Goal: Task Accomplishment & Management: Complete application form

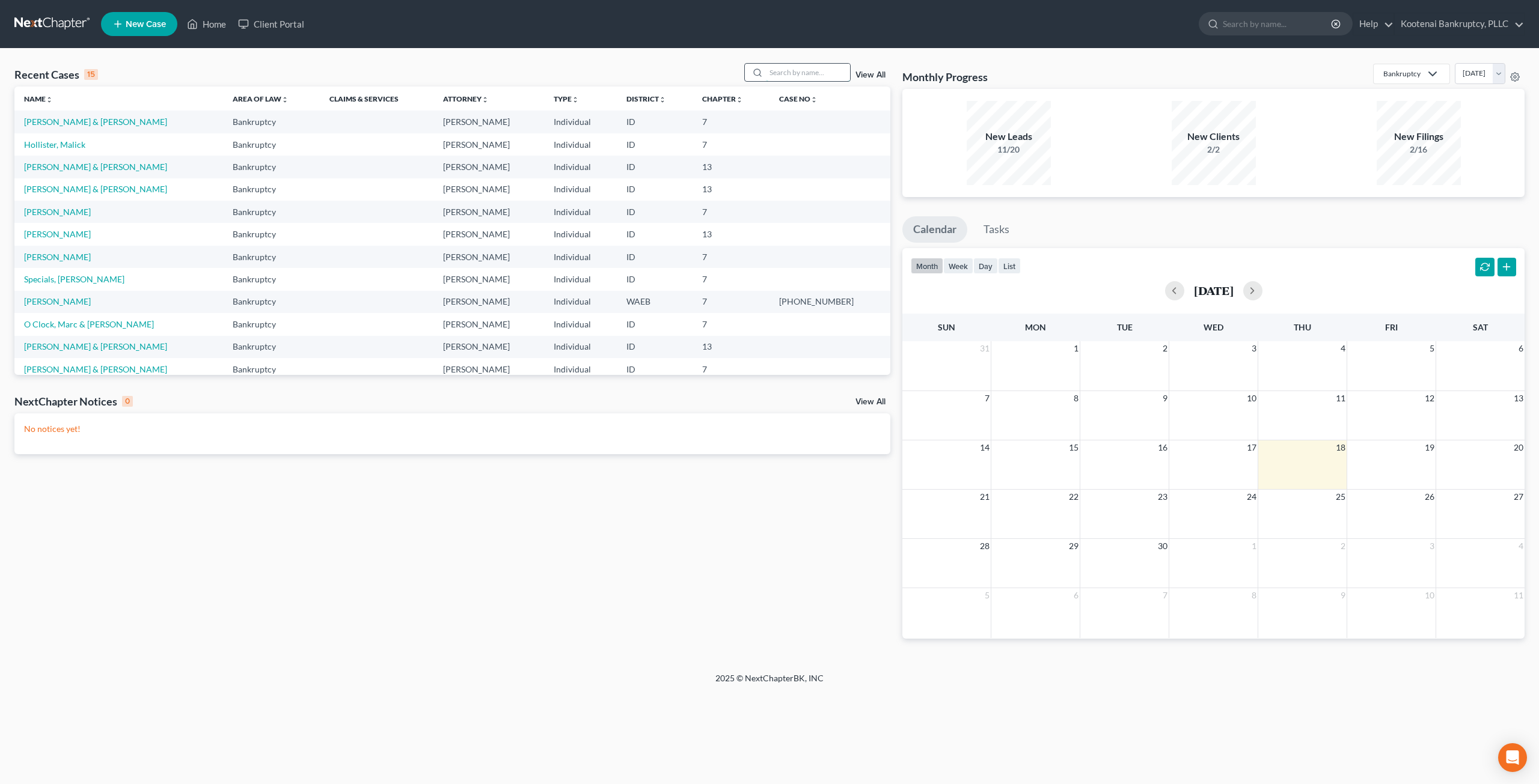
click at [784, 65] on input "search" at bounding box center [808, 72] width 84 height 17
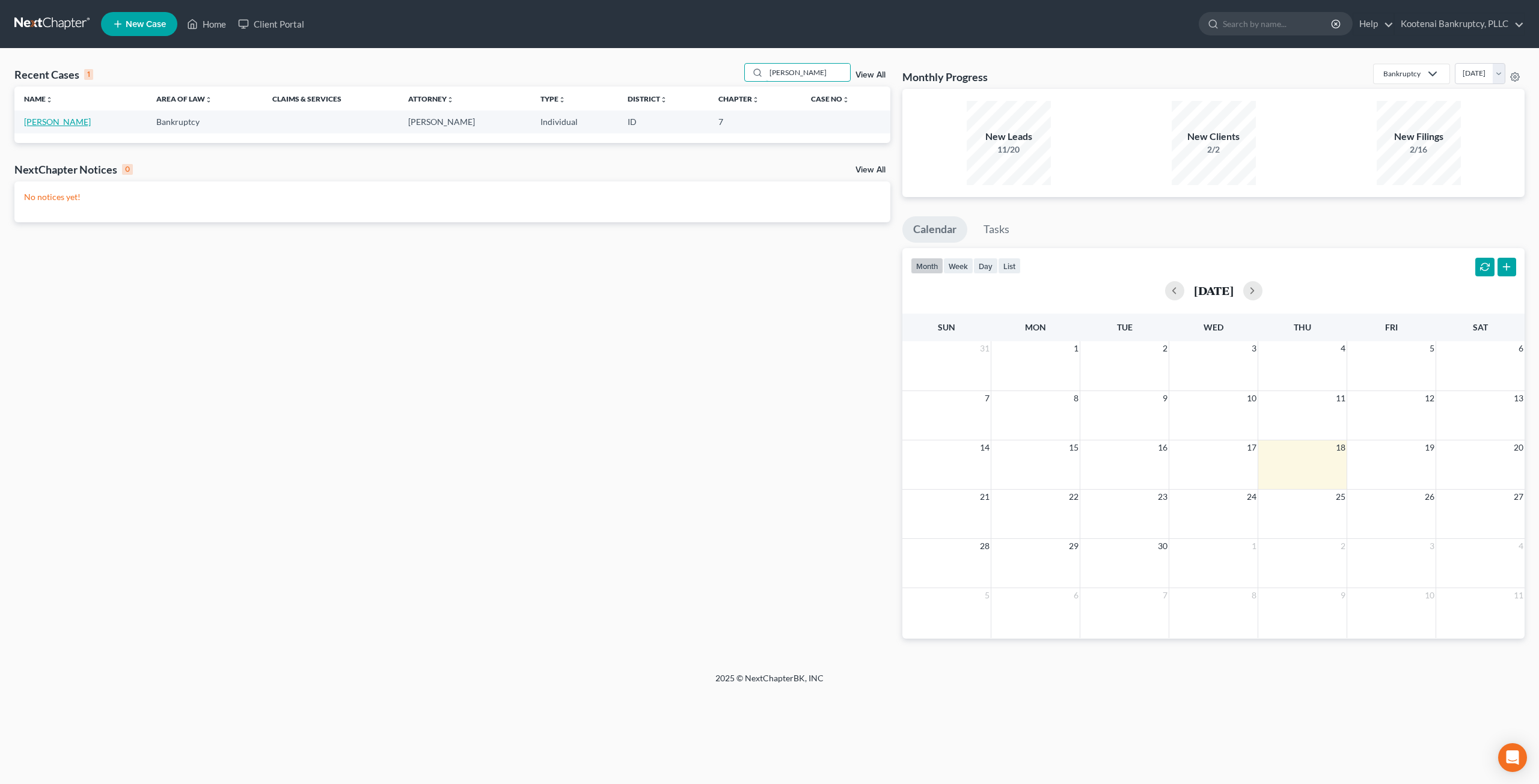
type input "[PERSON_NAME]"
click at [69, 120] on link "[PERSON_NAME]" at bounding box center [57, 122] width 67 height 10
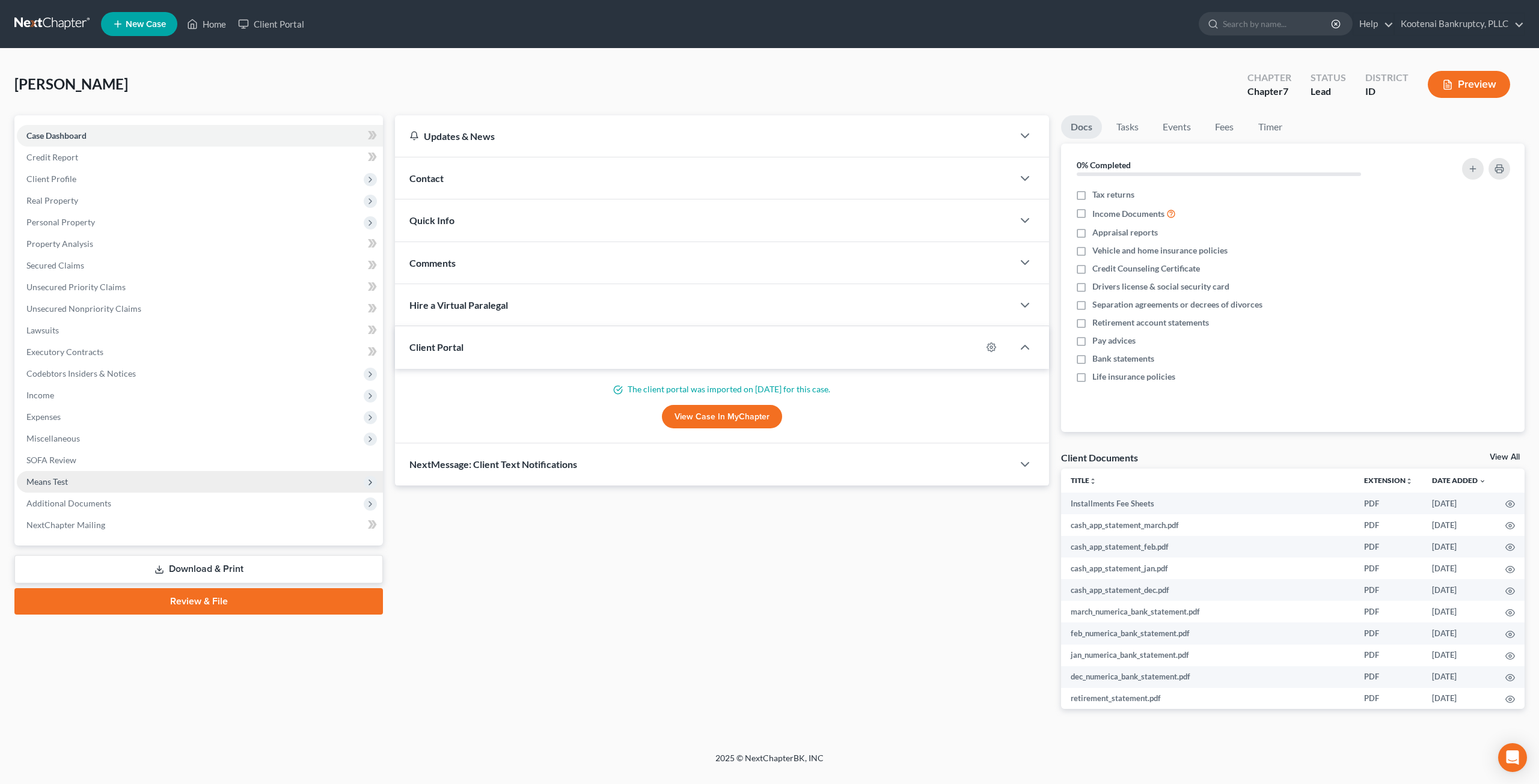
click at [162, 489] on span "Means Test" at bounding box center [199, 482] width 366 height 22
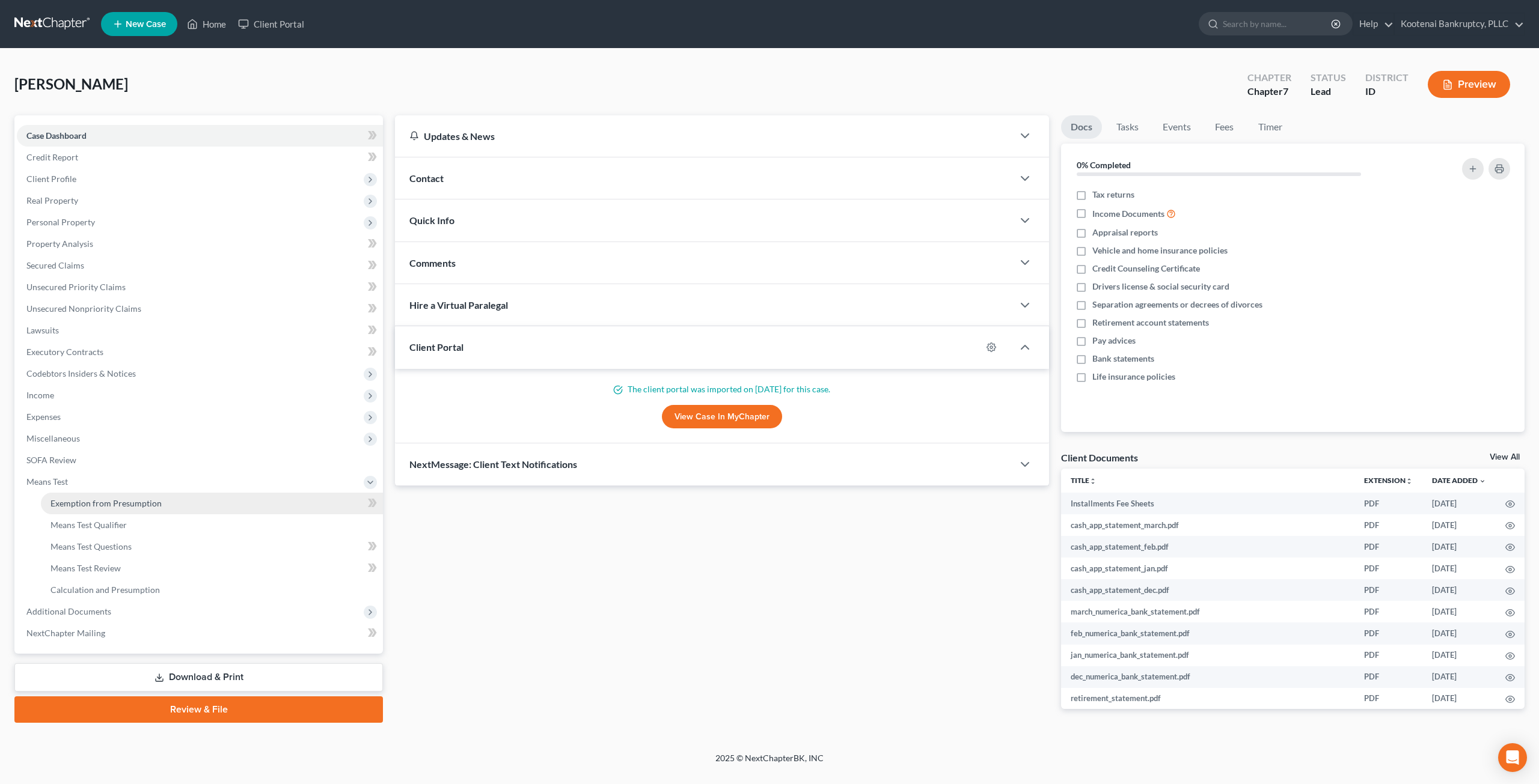
click at [167, 497] on link "Exemption from Presumption" at bounding box center [212, 503] width 342 height 22
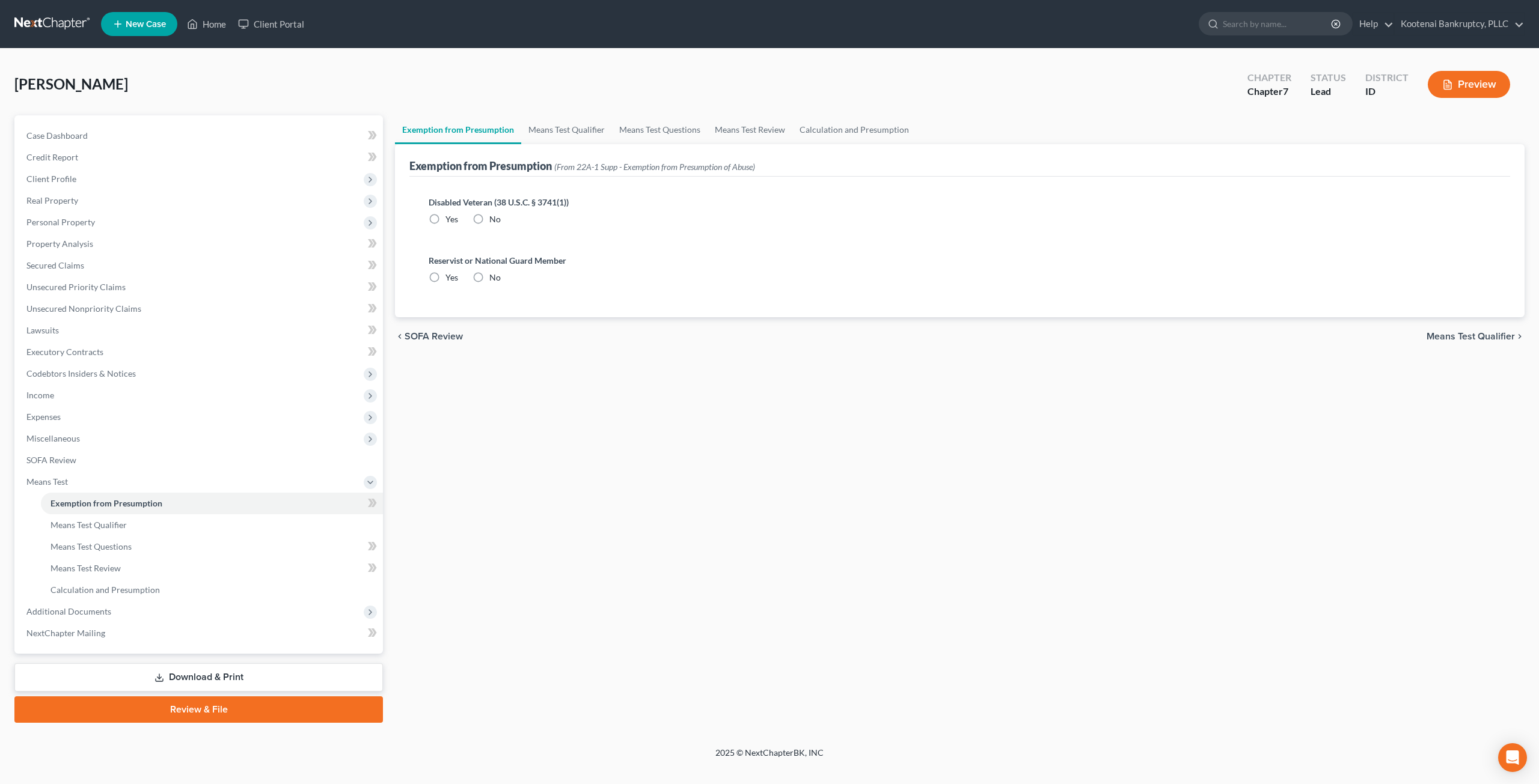
radio input "true"
click at [554, 134] on link "Means Test Qualifier" at bounding box center [566, 129] width 91 height 29
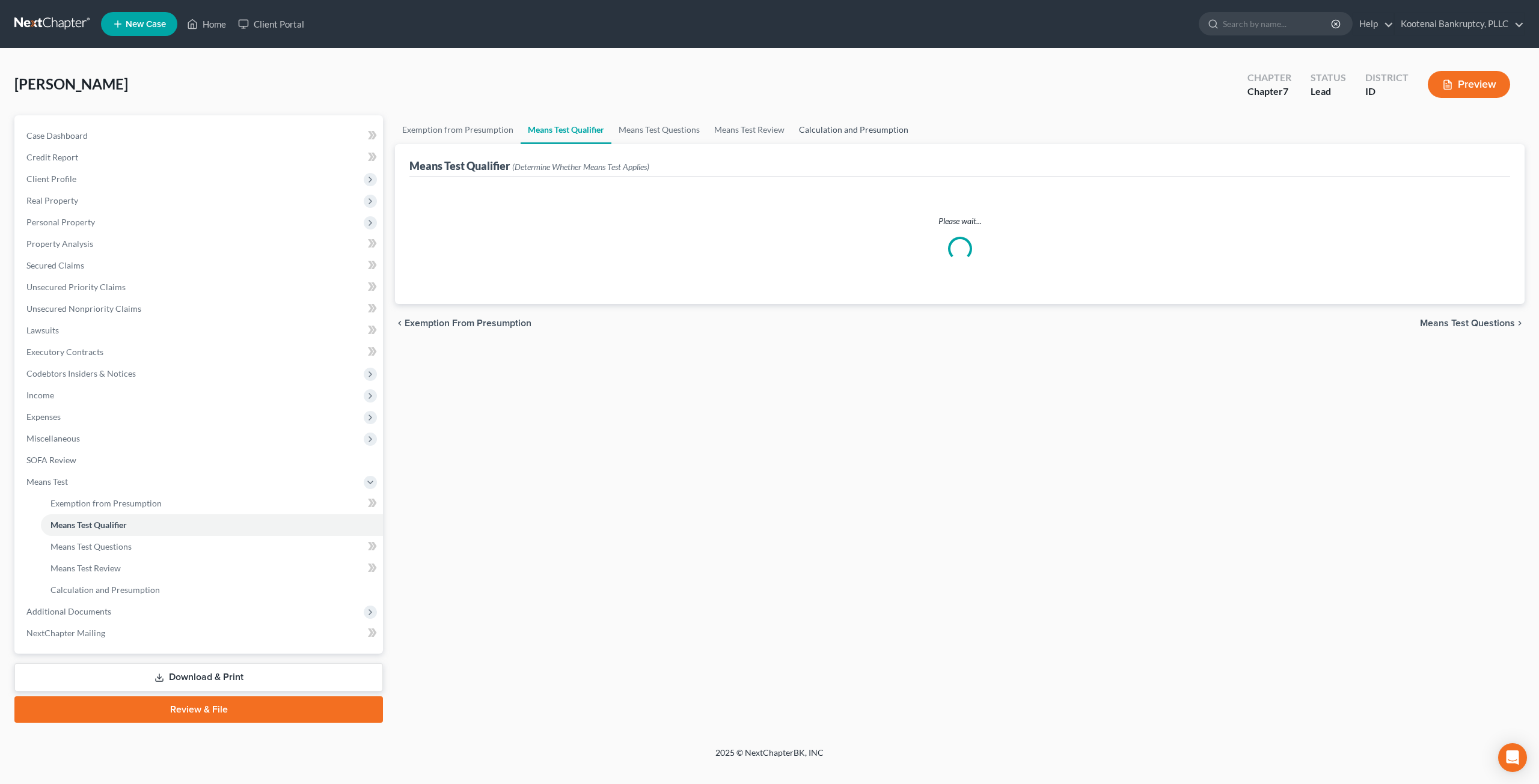
click at [883, 135] on link "Calculation and Presumption" at bounding box center [853, 129] width 124 height 29
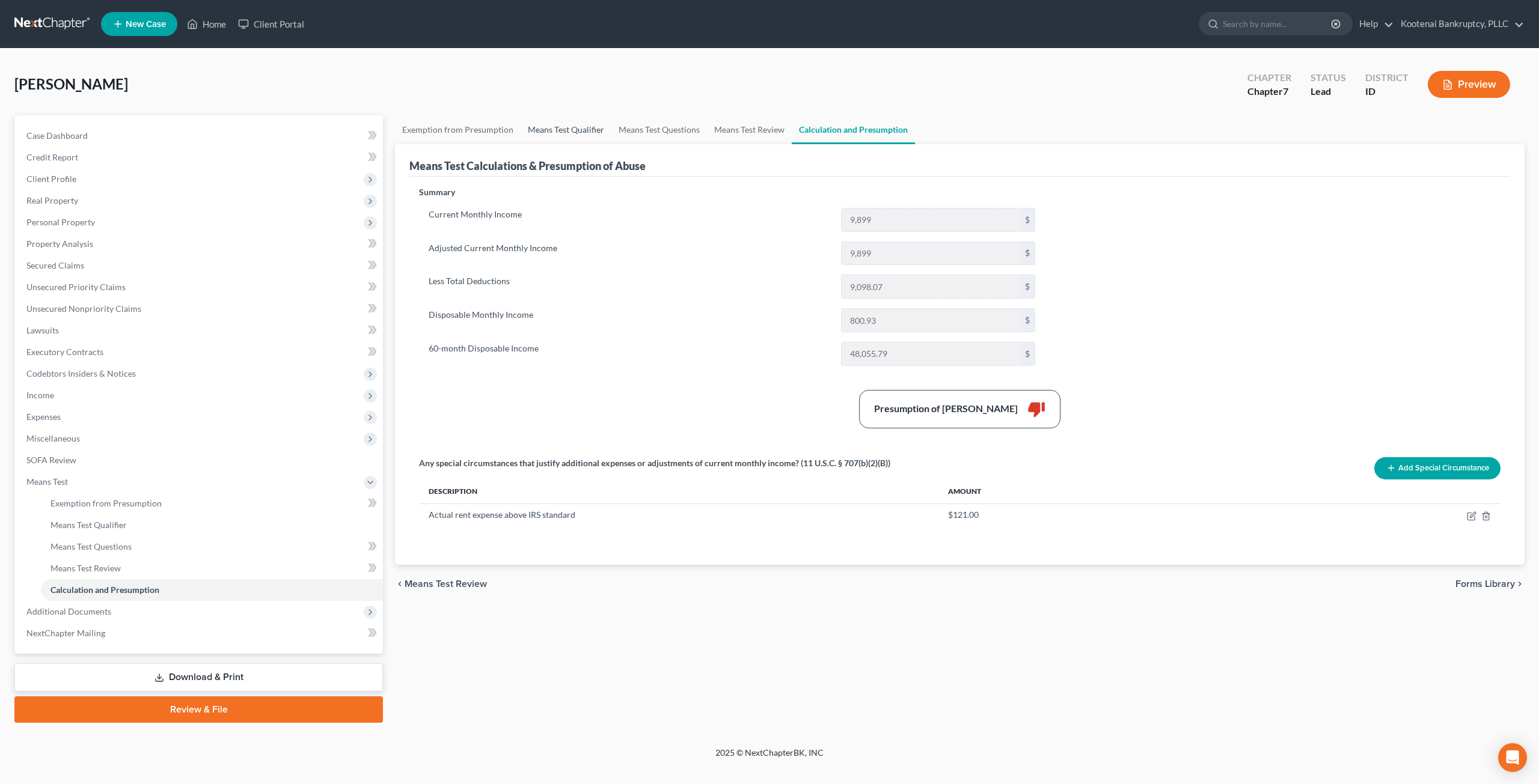
click at [576, 126] on link "Means Test Qualifier" at bounding box center [565, 129] width 91 height 29
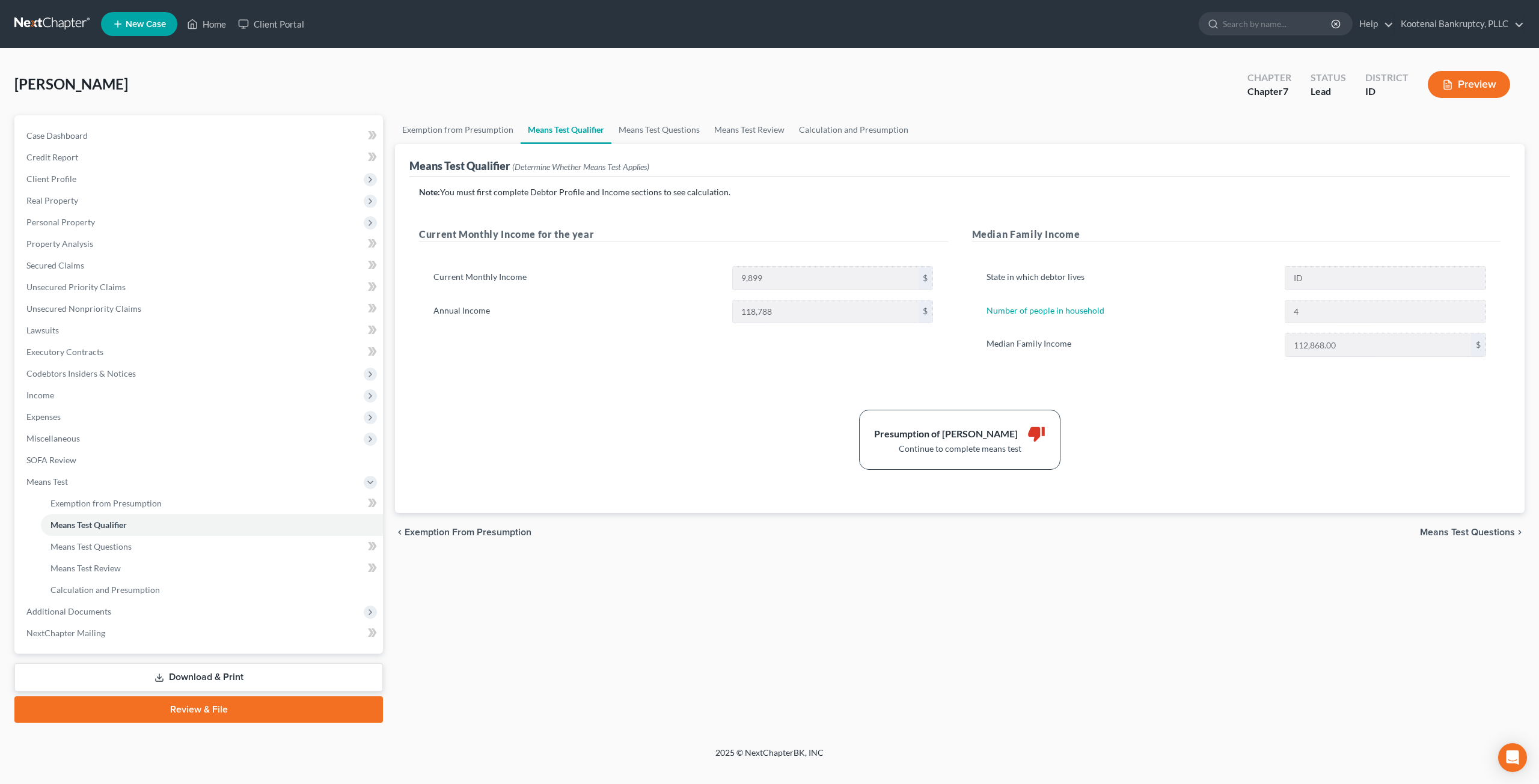
click at [1081, 79] on div "[PERSON_NAME] Upgraded Chapter Chapter 7 Status Lead District ID Preview" at bounding box center [769, 89] width 1510 height 52
click at [94, 206] on span "Real Property" at bounding box center [199, 200] width 366 height 22
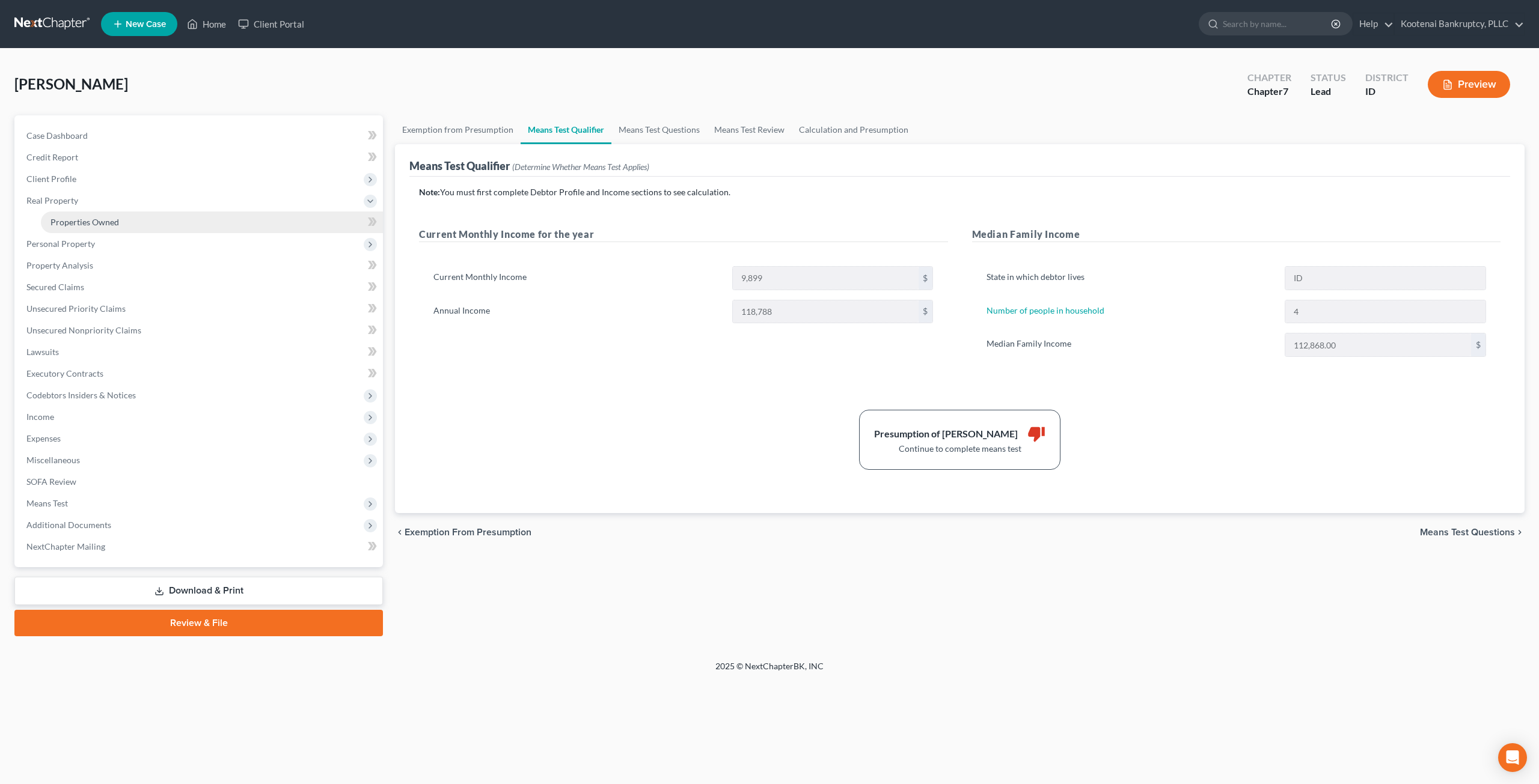
click at [96, 223] on span "Properties Owned" at bounding box center [85, 222] width 69 height 10
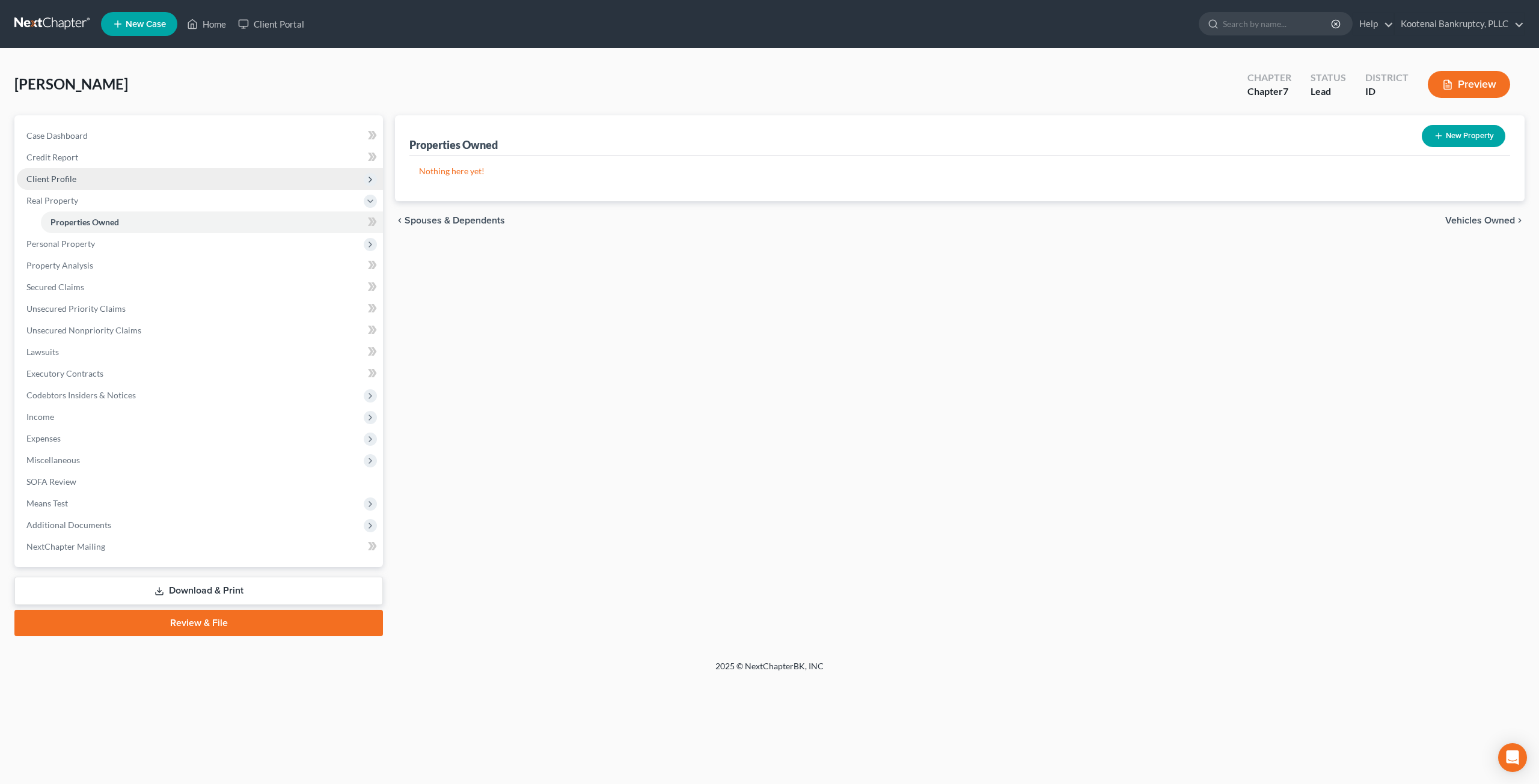
click at [96, 180] on span "Client Profile" at bounding box center [199, 179] width 366 height 22
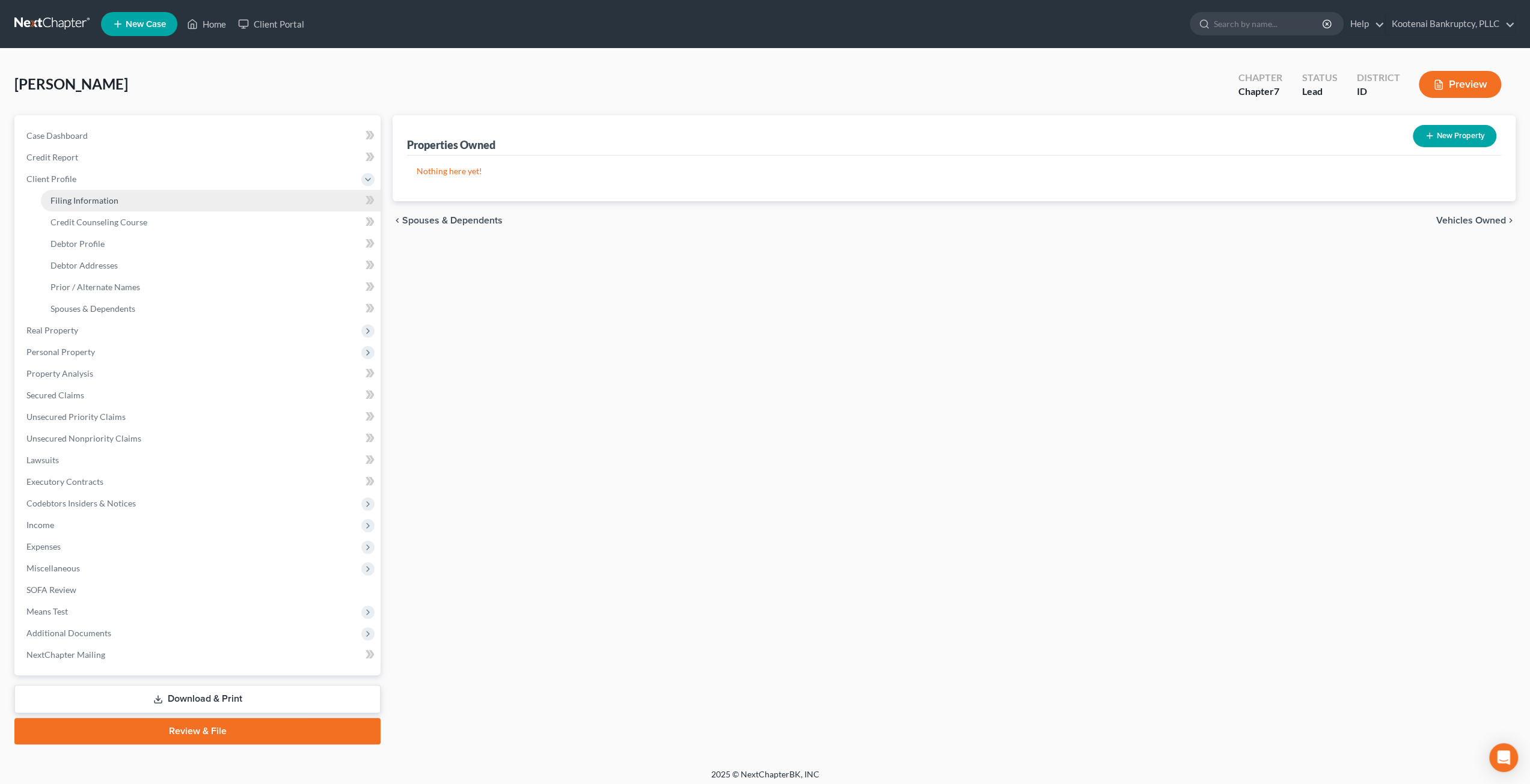
click at [95, 203] on span "Filing Information" at bounding box center [84, 200] width 68 height 10
select select "1"
select select "0"
select select "50"
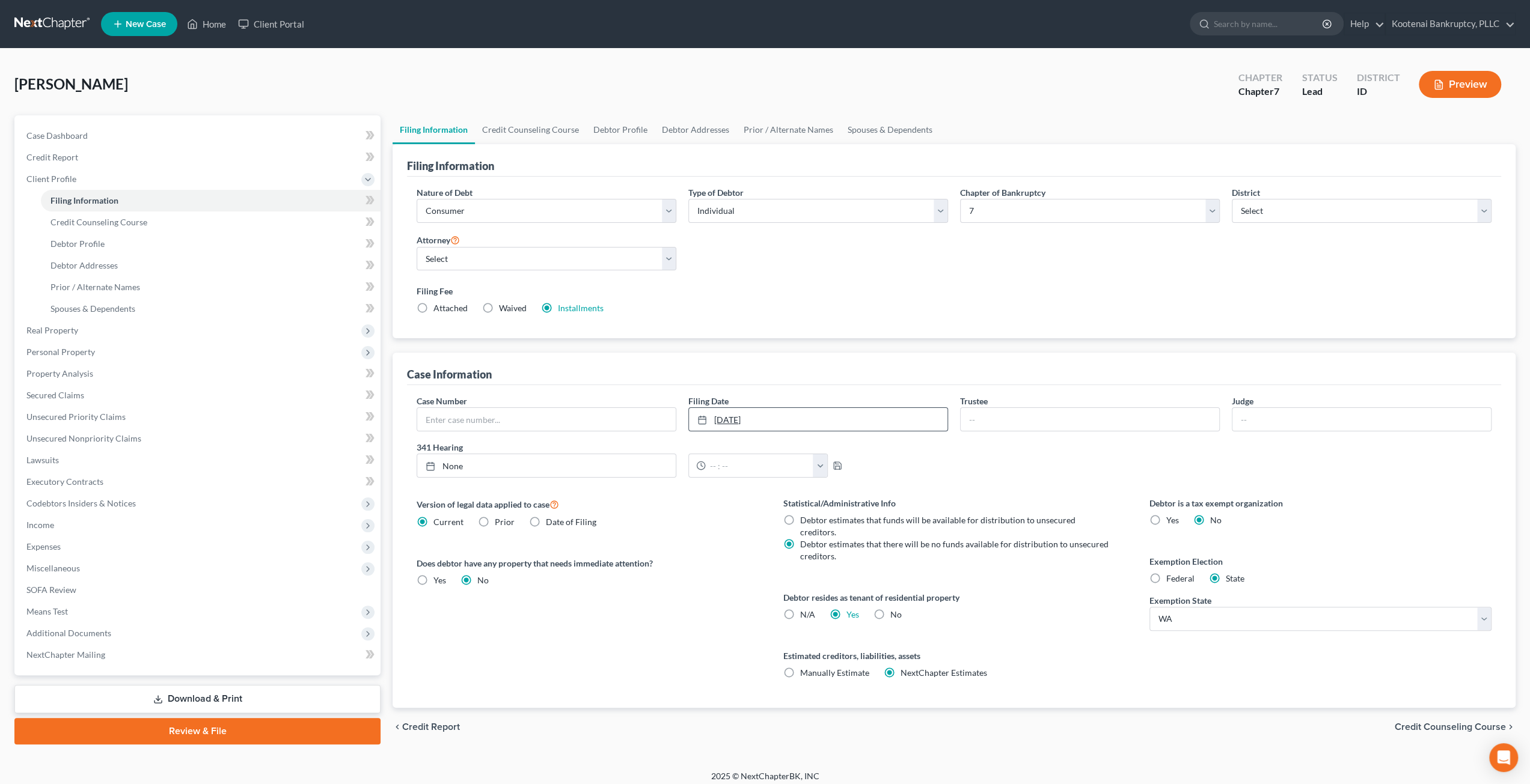
click at [774, 419] on link "[DATE]" at bounding box center [817, 419] width 258 height 23
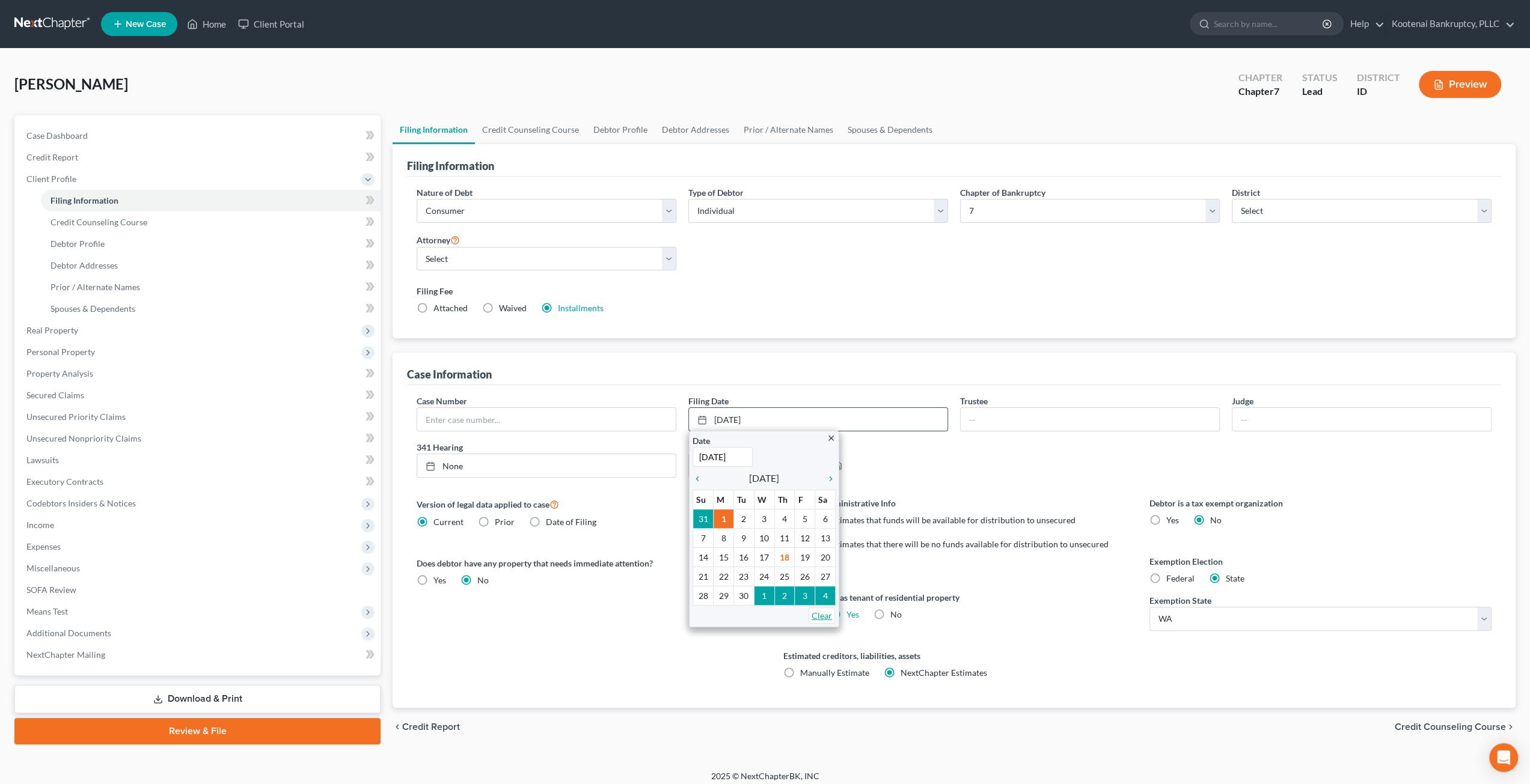
click at [827, 617] on link "Clear" at bounding box center [821, 616] width 26 height 16
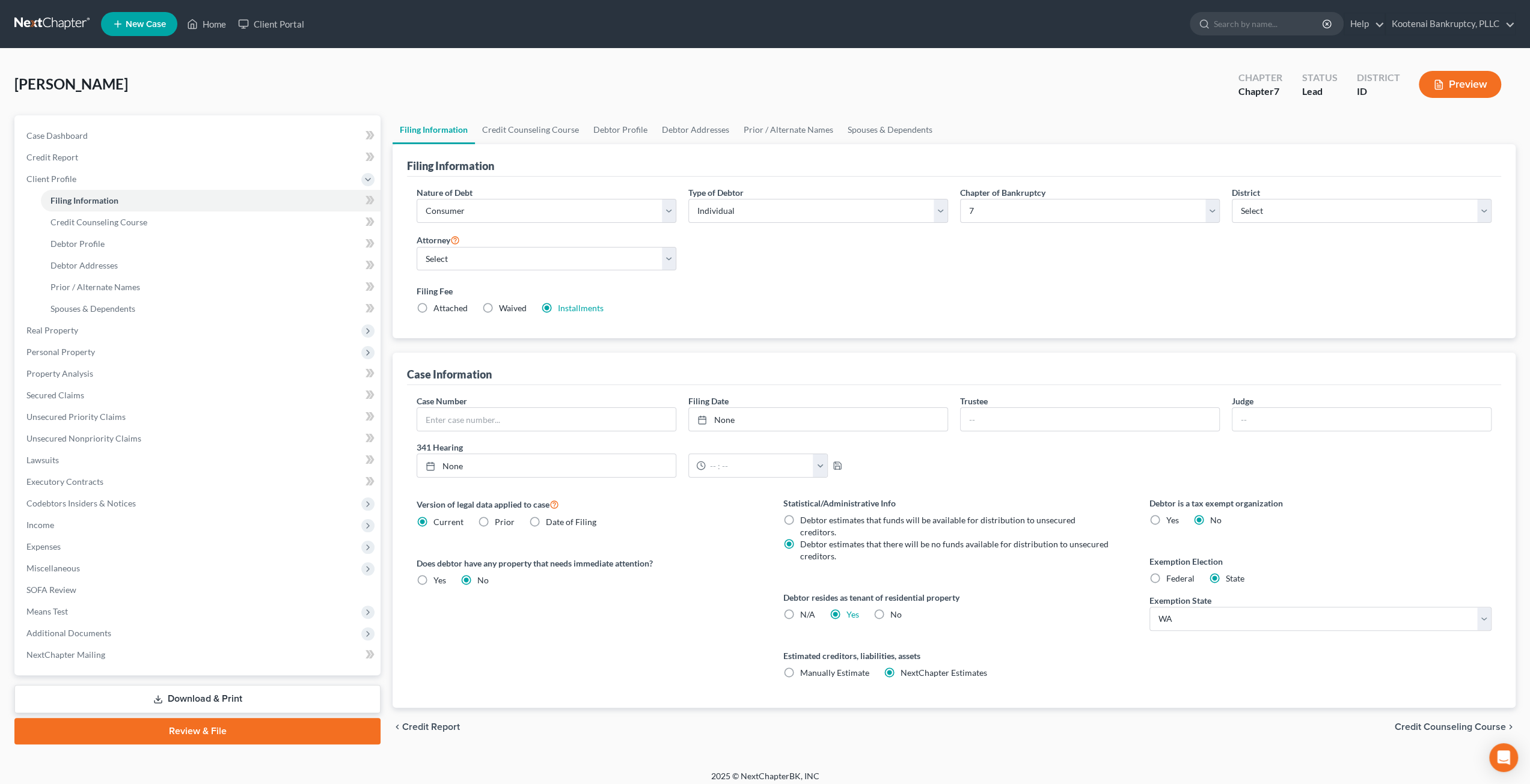
click at [795, 349] on div "Filing Information Nature of Debt Select Business Consumer Other Nature of Busi…" at bounding box center [954, 426] width 1123 height 563
click at [109, 523] on span "Income" at bounding box center [198, 524] width 364 height 22
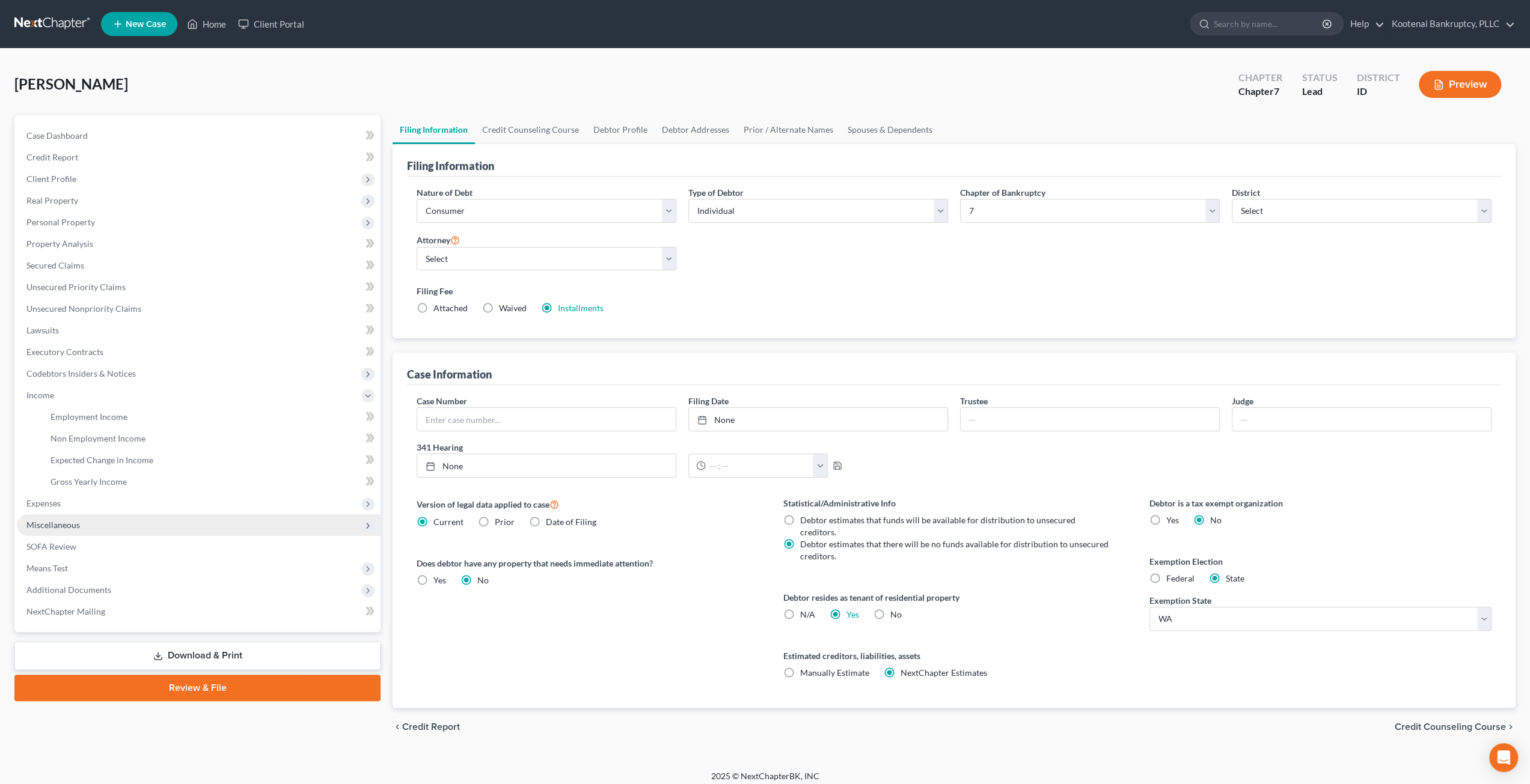
click at [114, 539] on ul "Case Dashboard Payments Invoices Payments Payments Credit Report Client Profile" at bounding box center [198, 373] width 364 height 497
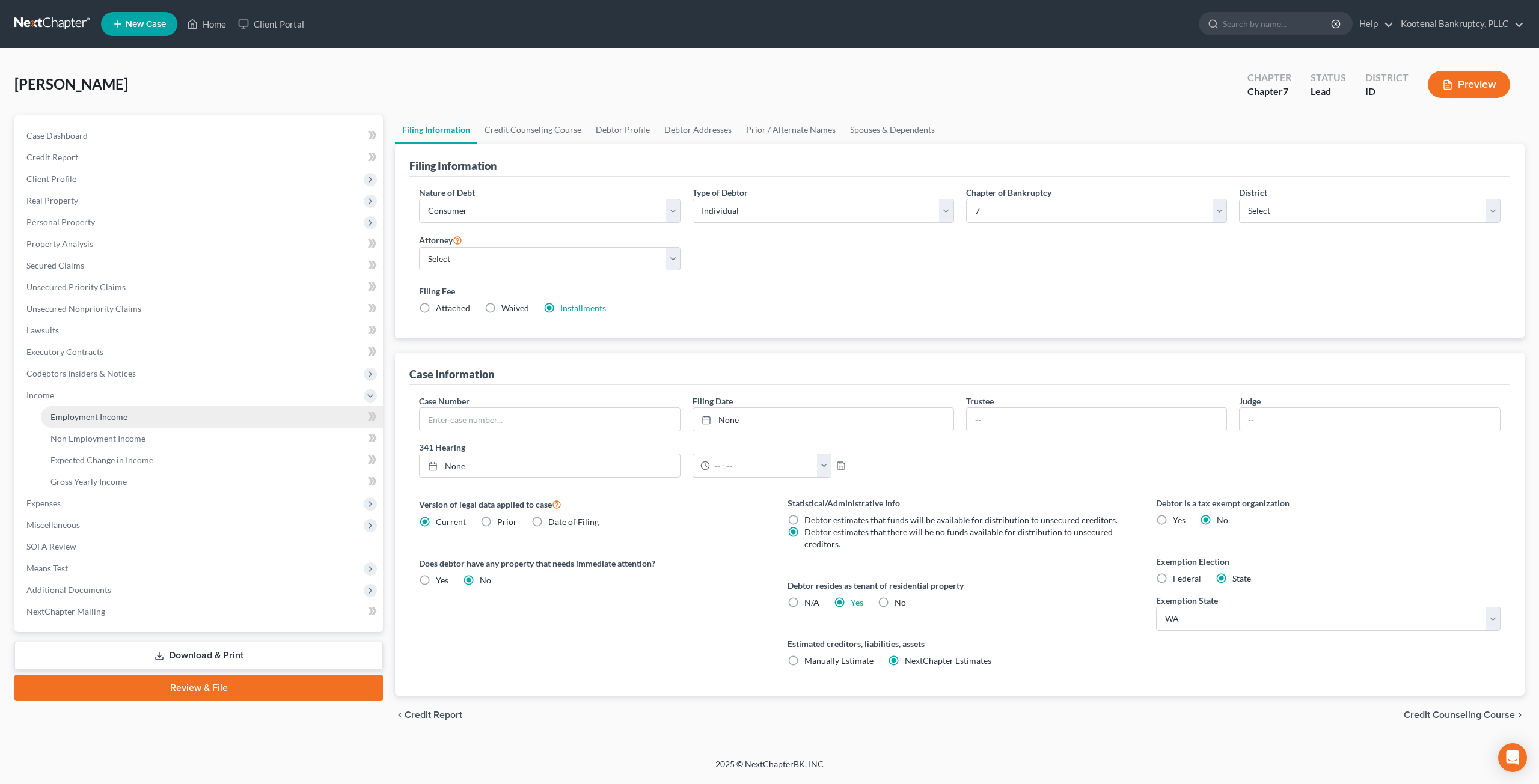
click at [135, 422] on link "Employment Income" at bounding box center [212, 417] width 342 height 22
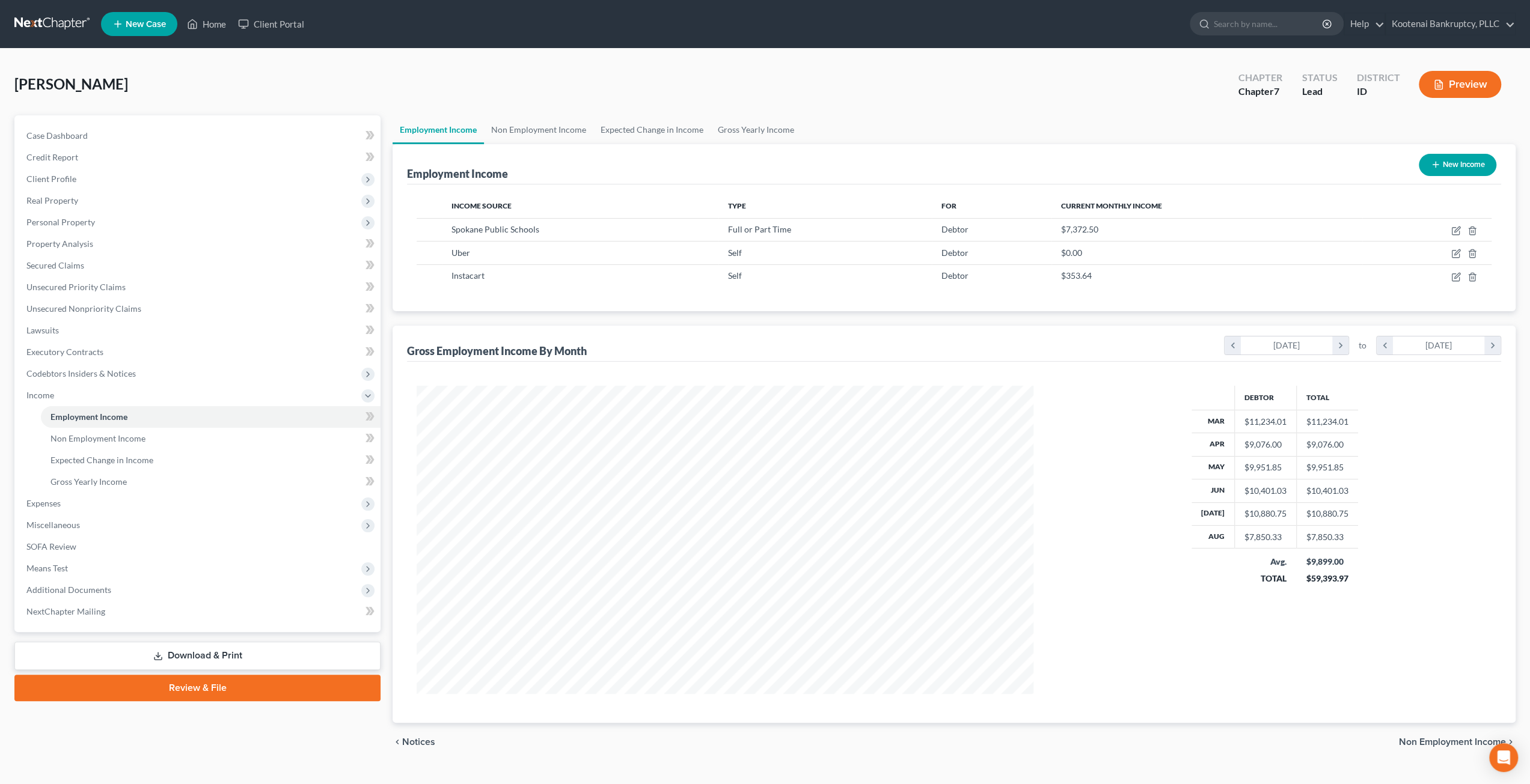
scroll to position [307, 641]
click at [537, 137] on link "Non Employment Income" at bounding box center [538, 129] width 109 height 29
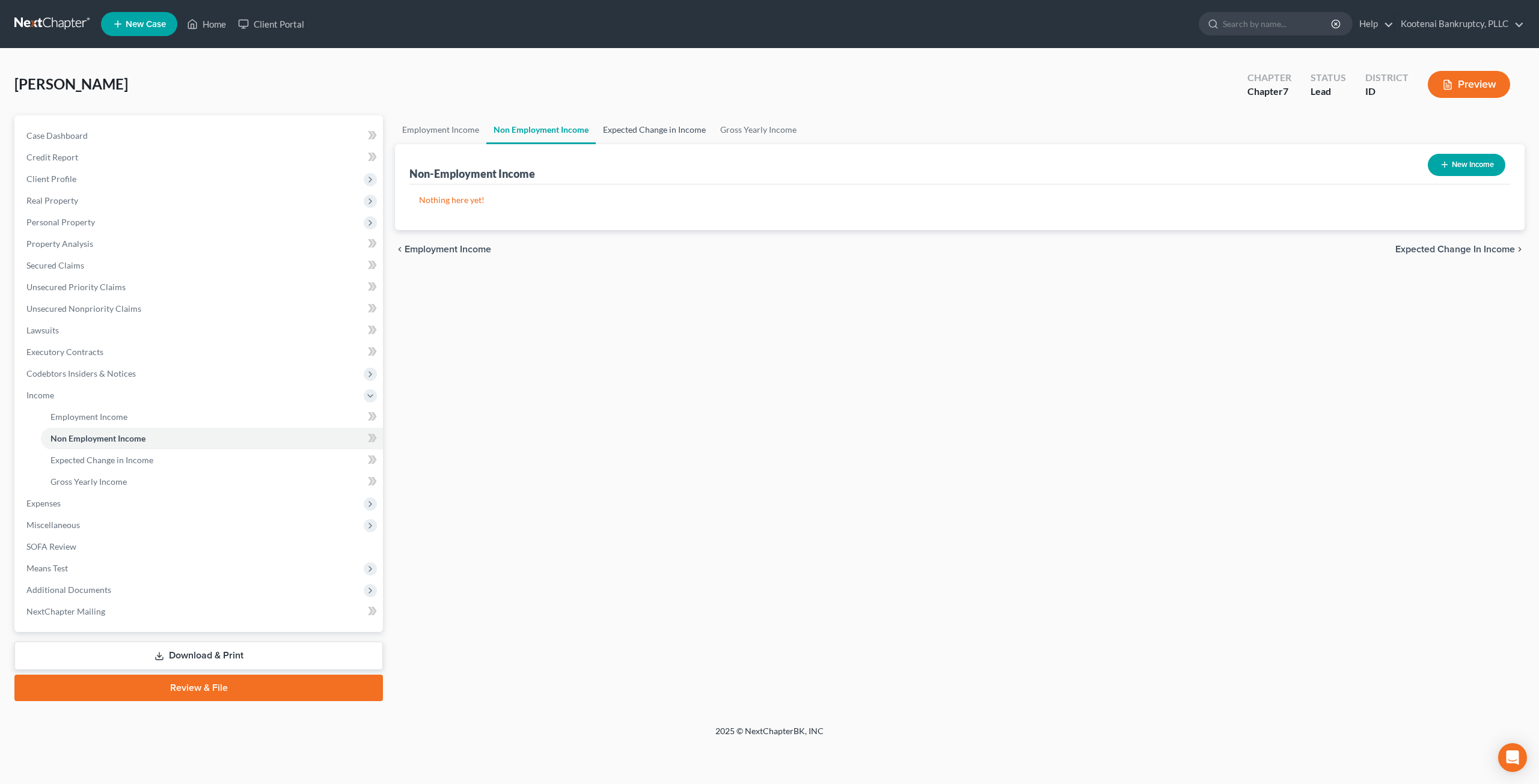
click at [622, 126] on link "Expected Change in Income" at bounding box center [654, 129] width 118 height 29
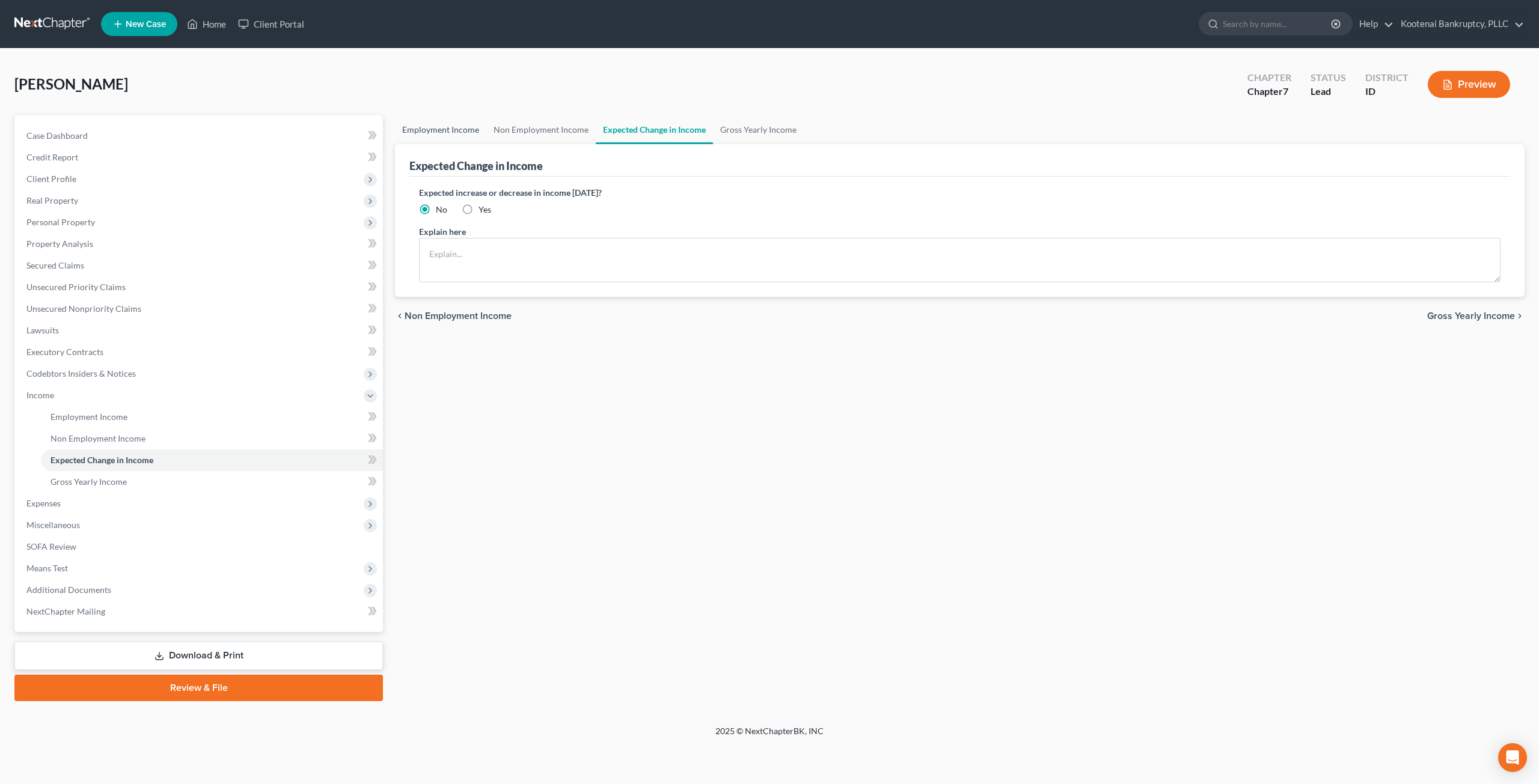
click at [436, 126] on link "Employment Income" at bounding box center [441, 129] width 91 height 29
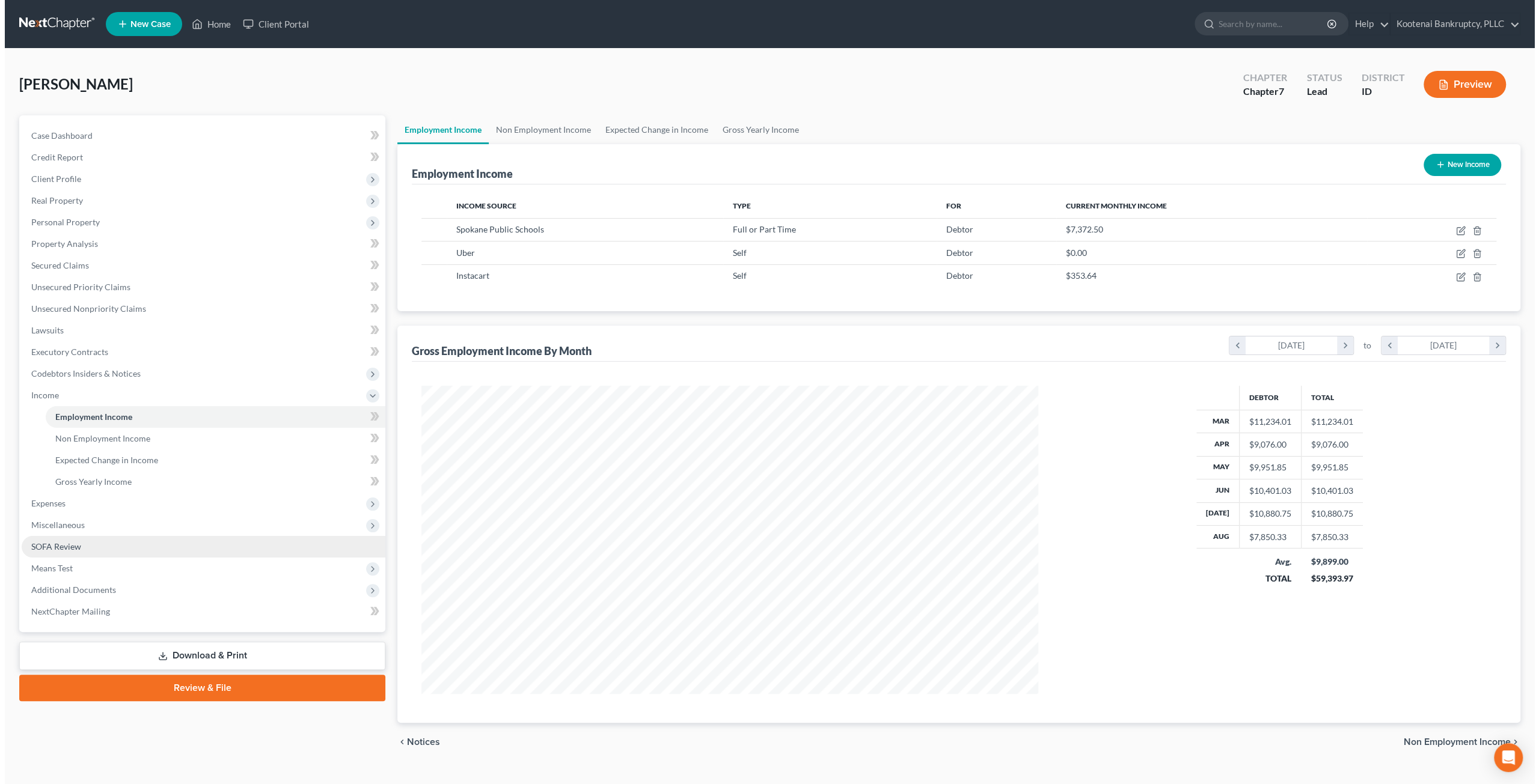
scroll to position [307, 641]
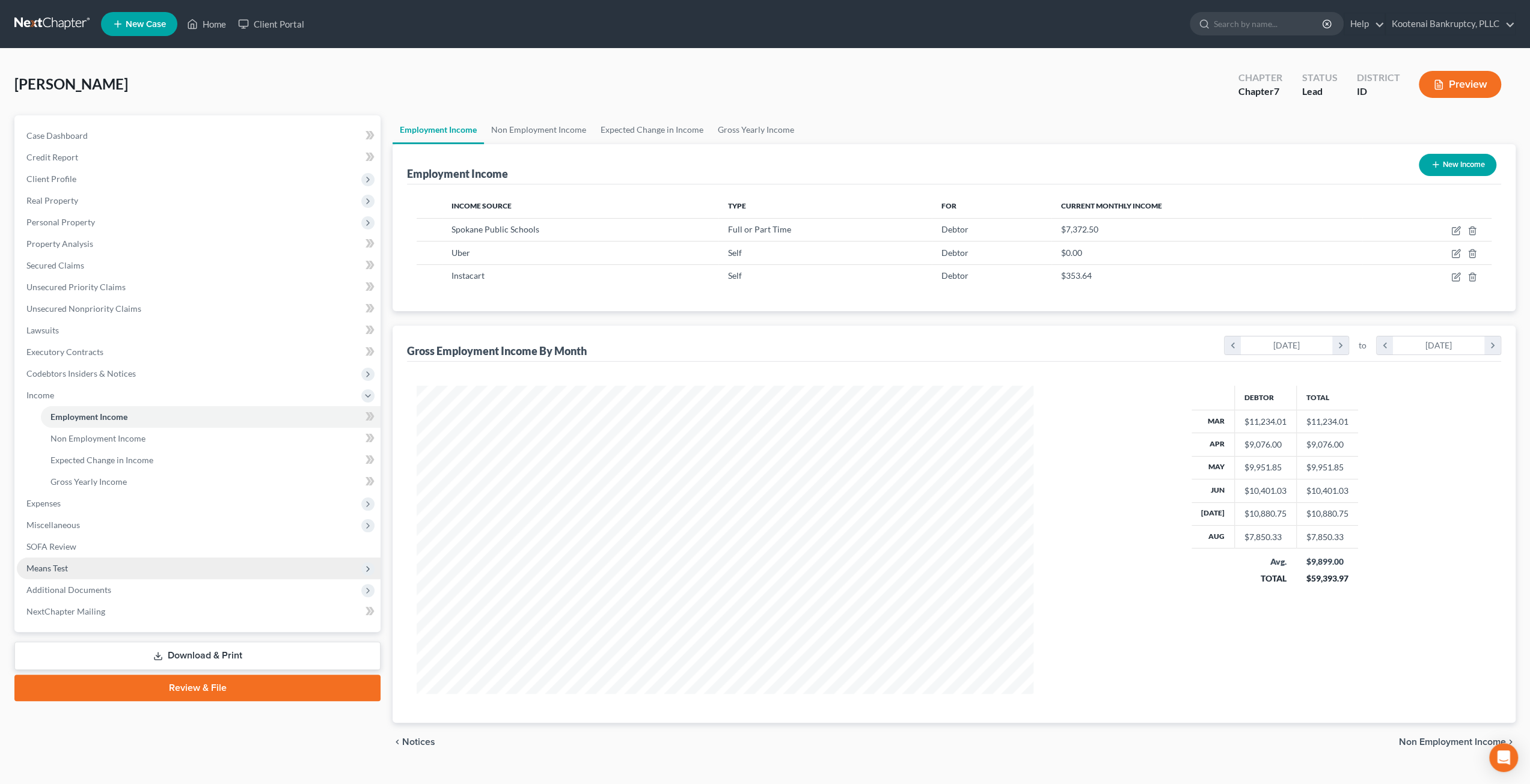
click at [111, 568] on span "Means Test" at bounding box center [198, 568] width 364 height 22
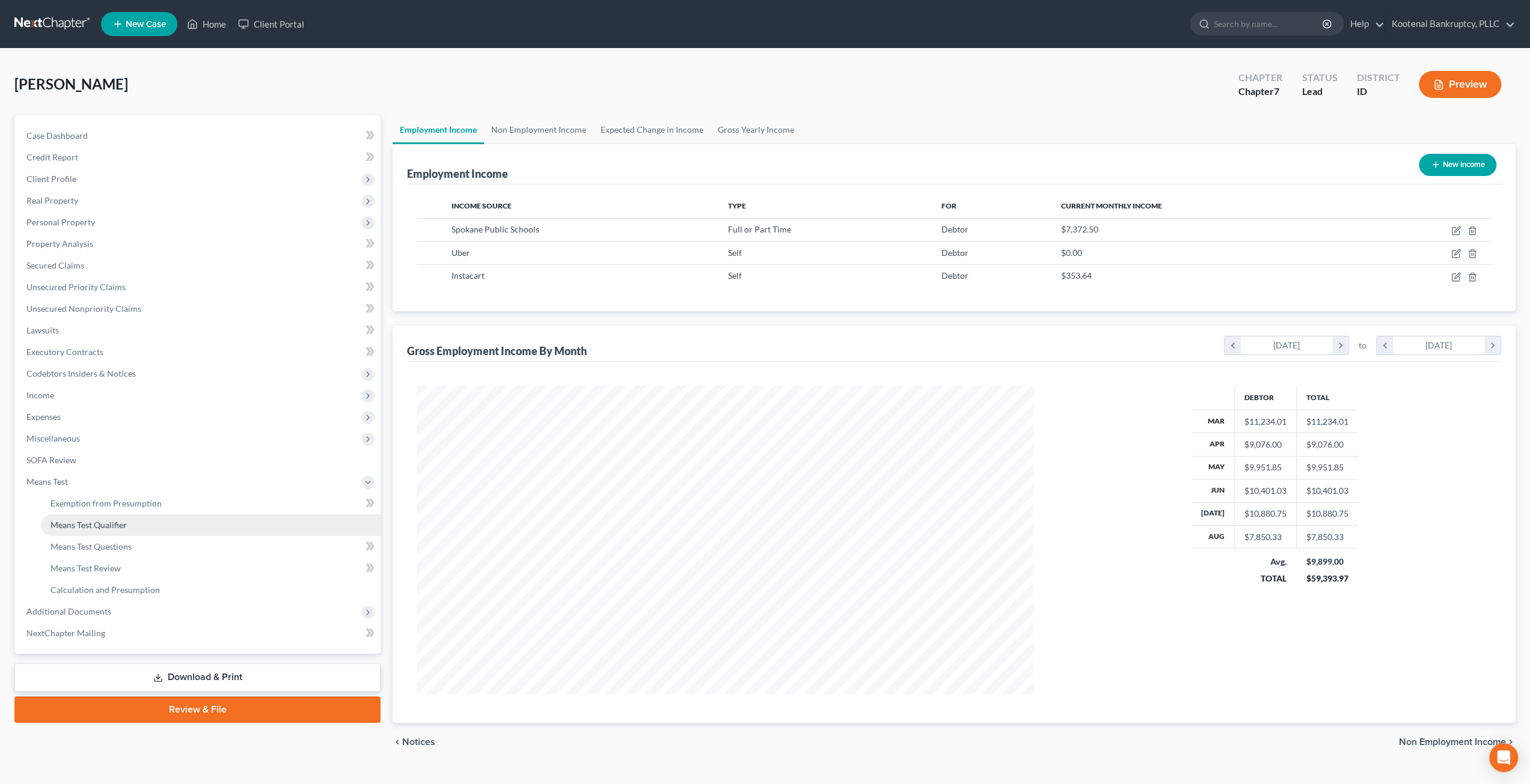
click at [118, 523] on span "Means Test Qualifier" at bounding box center [88, 525] width 76 height 10
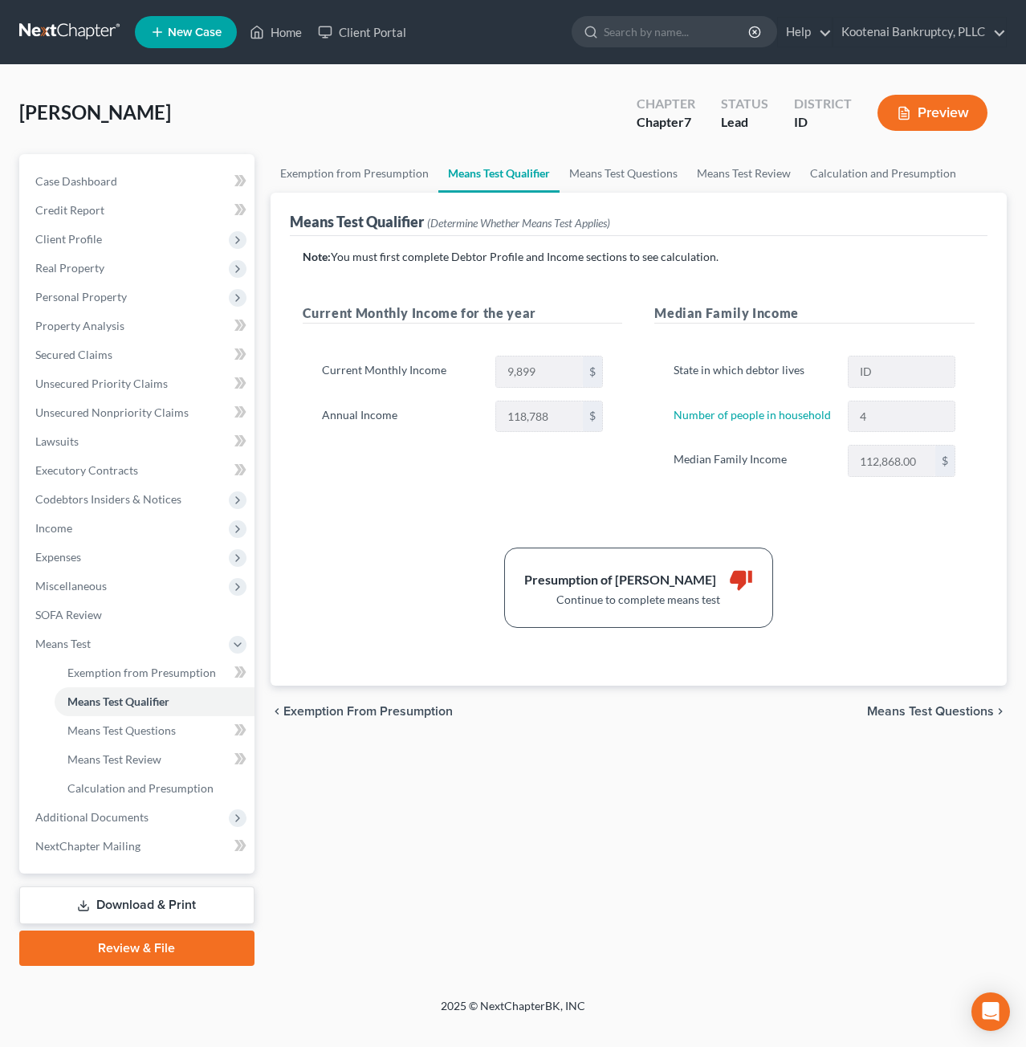
click at [850, 245] on div "Note: You must first complete Debtor Profile and Income sections to see calcula…" at bounding box center [639, 461] width 699 height 450
click at [960, 642] on div "Note: You must first complete Debtor Profile and Income sections to see calcula…" at bounding box center [639, 461] width 699 height 450
